Goal: Find specific page/section: Find specific page/section

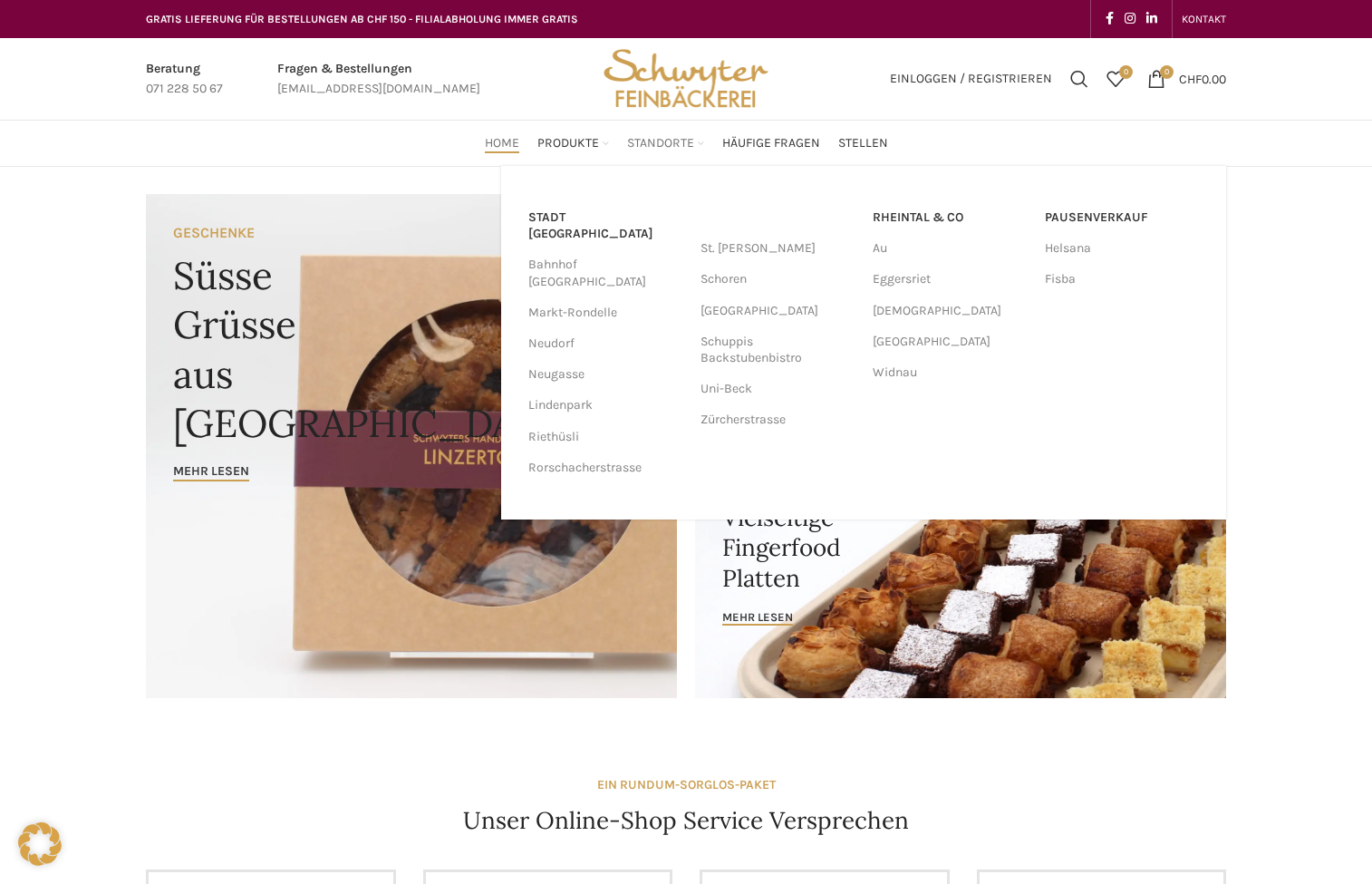
click at [643, 142] on span "Standorte" at bounding box center [661, 144] width 67 height 17
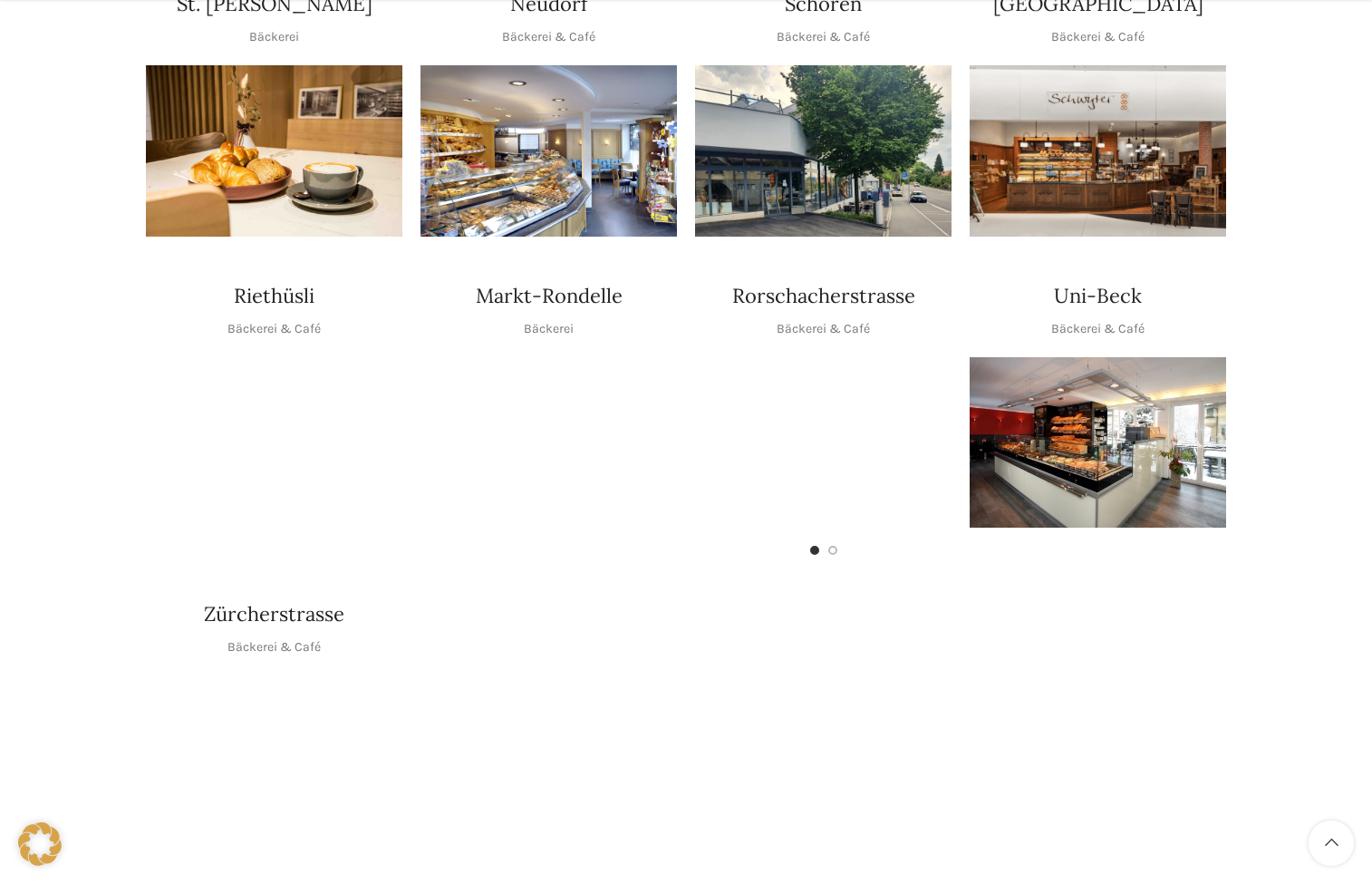
scroll to position [774, 0]
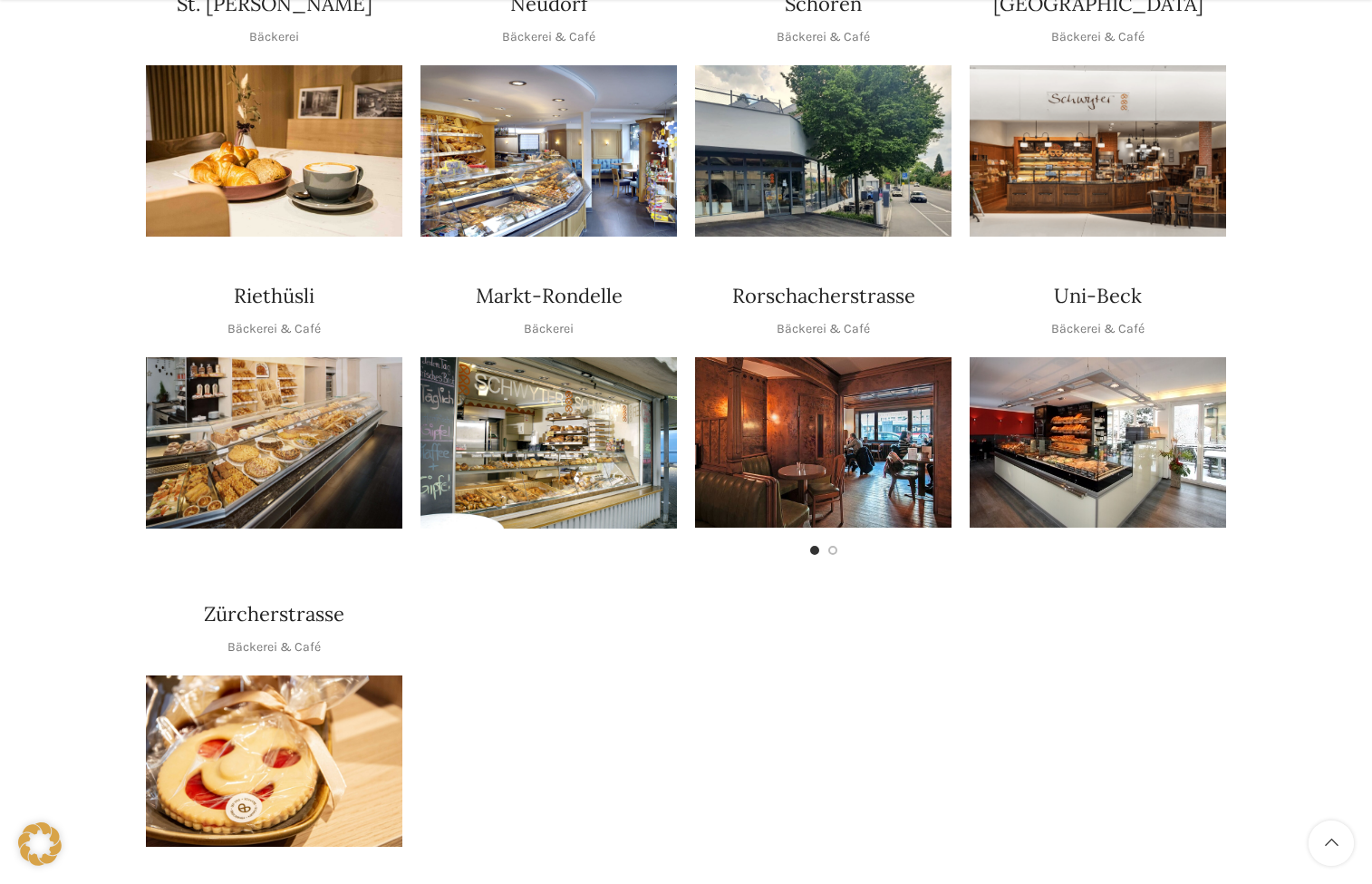
click at [270, 282] on h4 "Riethüsli" at bounding box center [274, 296] width 80 height 28
click at [247, 319] on p "Bäckerei & Café" at bounding box center [274, 329] width 93 height 20
click at [250, 319] on p "Bäckerei & Café" at bounding box center [274, 329] width 93 height 20
click at [284, 282] on h4 "Riethüsli" at bounding box center [274, 296] width 80 height 28
click at [264, 358] on img "1 / 1" at bounding box center [273, 443] width 257 height 172
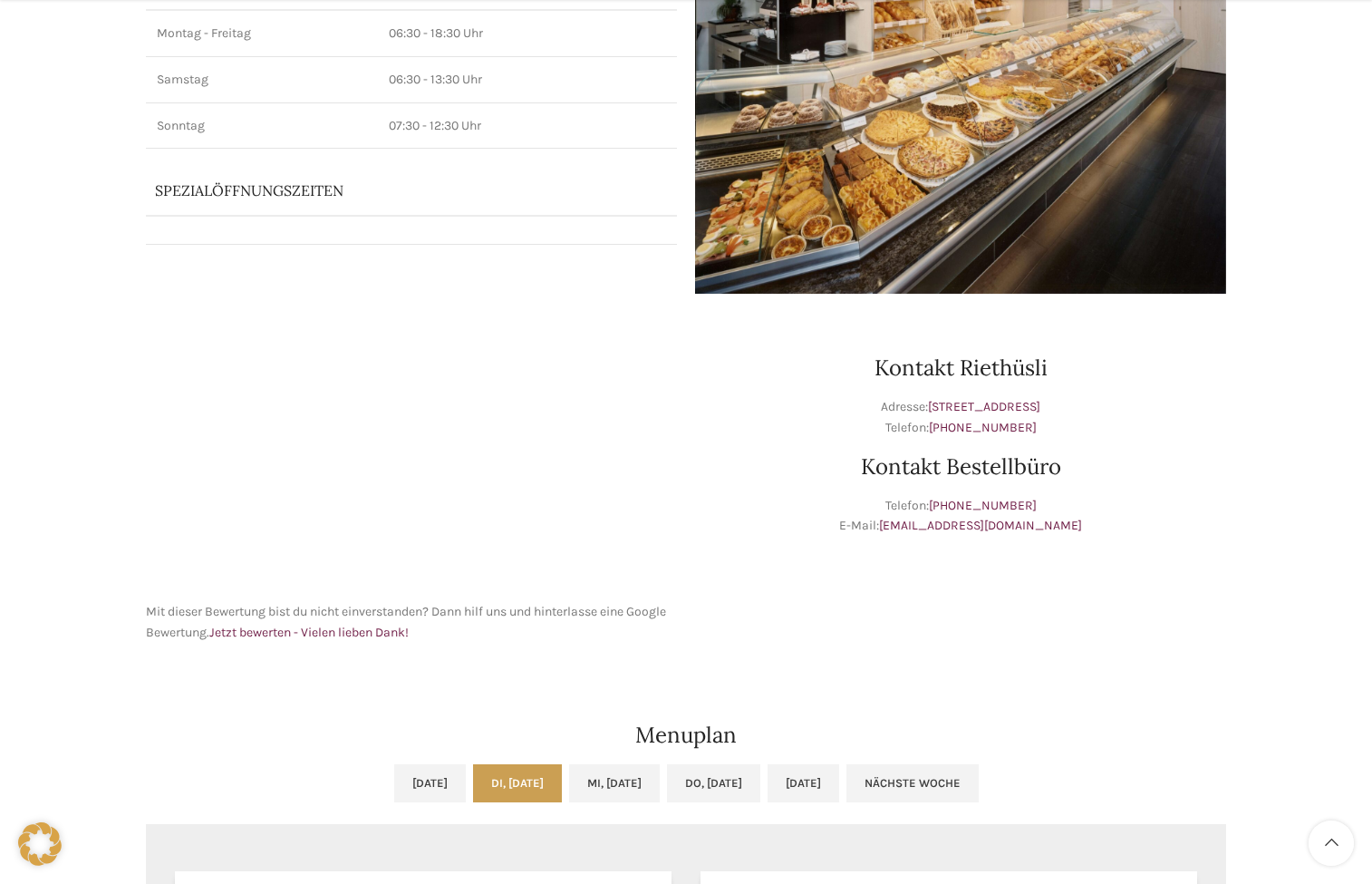
scroll to position [776, 0]
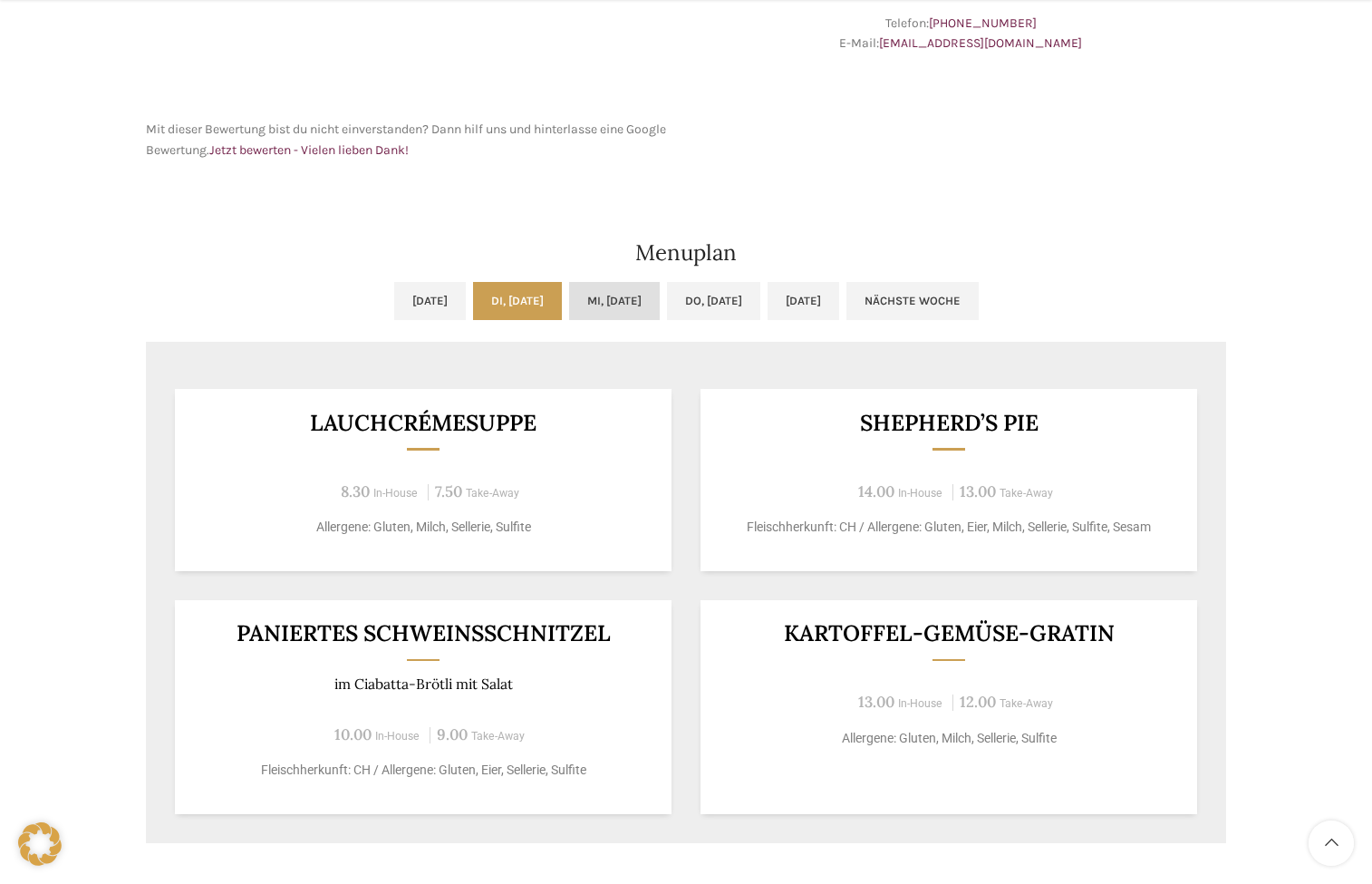
click at [585, 303] on link "Mi, [DATE]" at bounding box center [614, 301] width 91 height 38
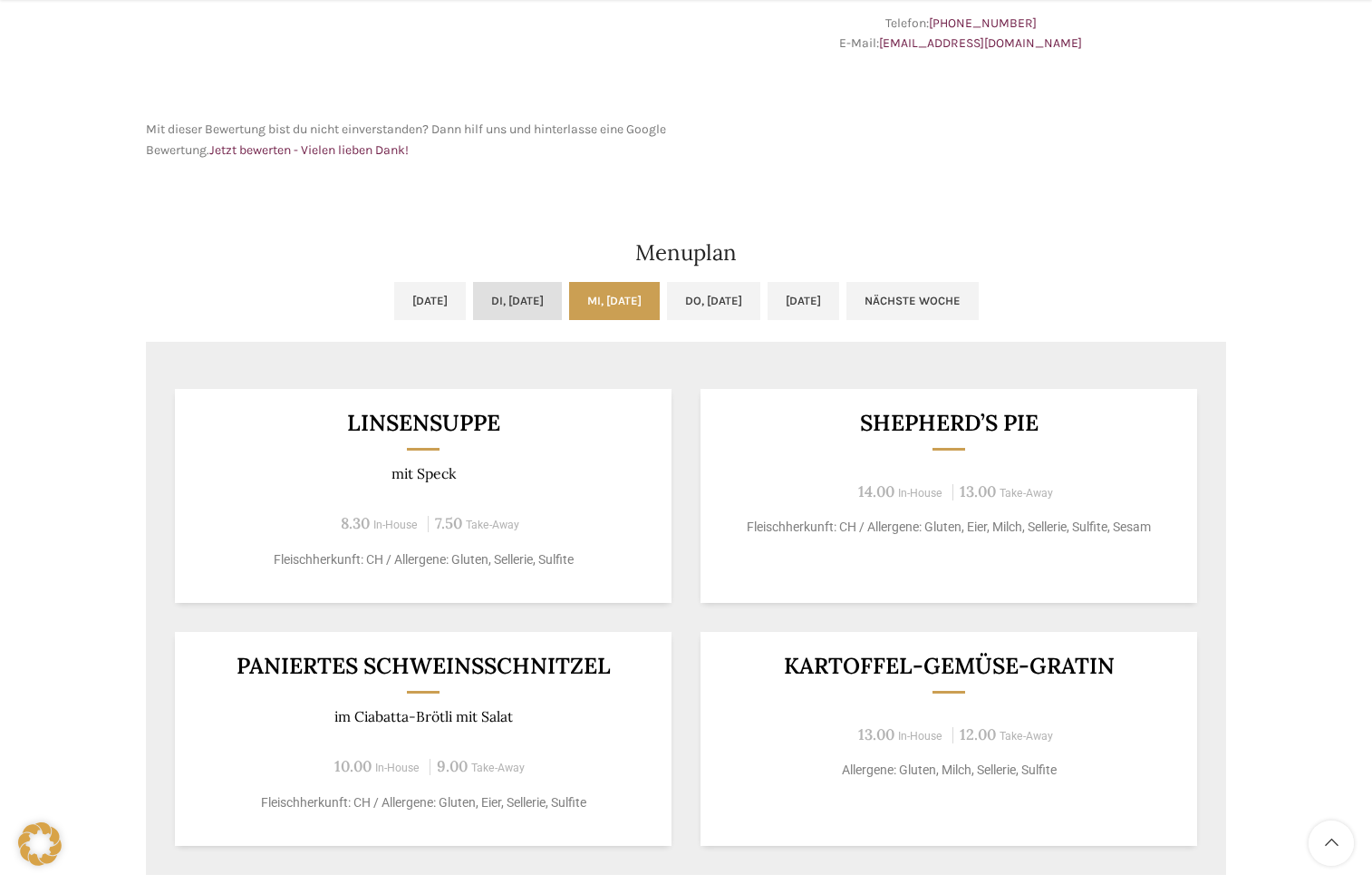
click at [497, 286] on link "Di, [DATE]" at bounding box center [517, 301] width 89 height 38
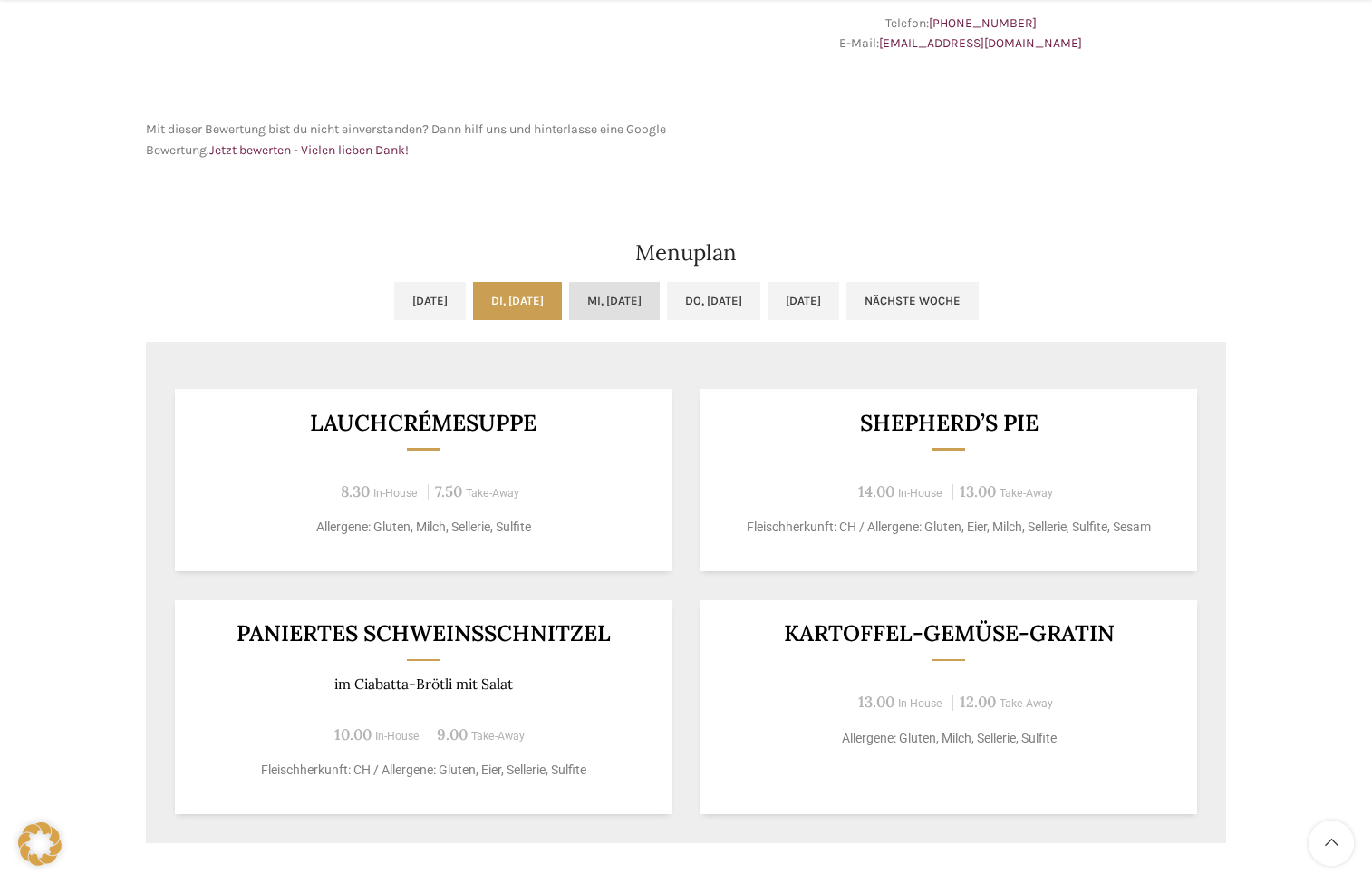
click at [637, 301] on link "Mi, [DATE]" at bounding box center [614, 301] width 91 height 38
